Goal: Information Seeking & Learning: Learn about a topic

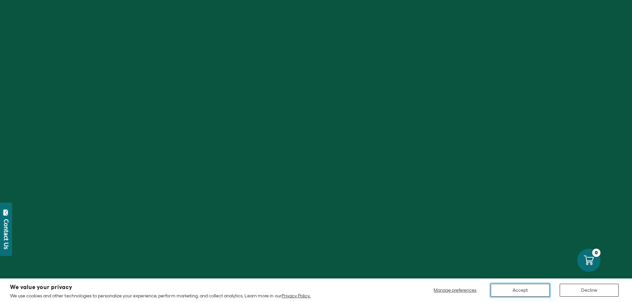
click at [540, 289] on button "Accept" at bounding box center [520, 290] width 59 height 13
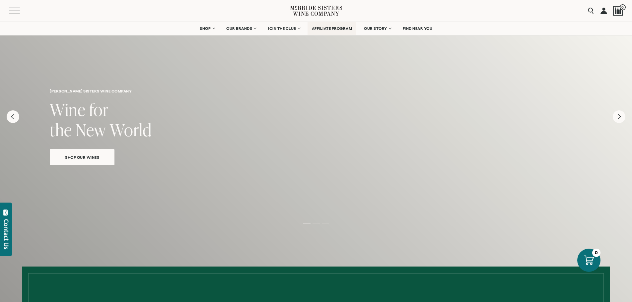
click at [318, 28] on span "AFFILIATE PROGRAM" at bounding box center [332, 28] width 40 height 5
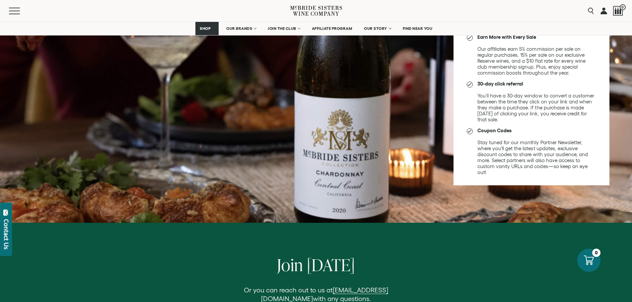
scroll to position [431, 0]
